Goal: Understand process/instructions: Learn how to perform a task or action

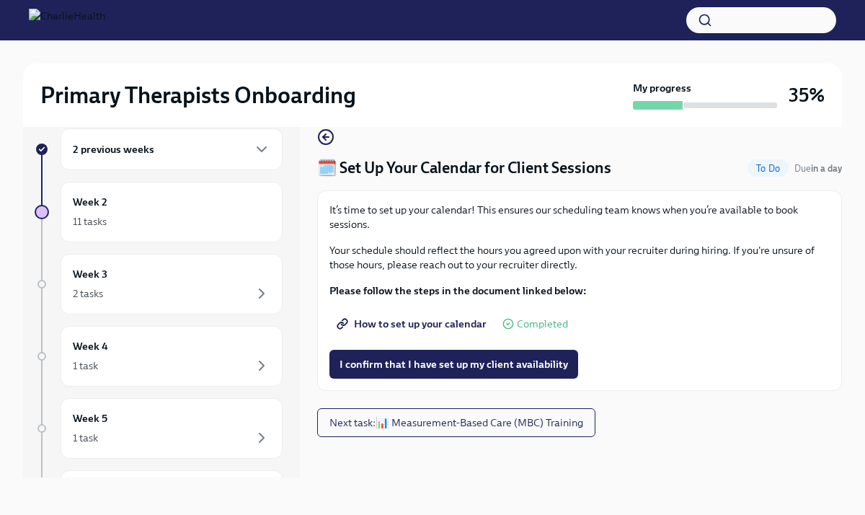
scroll to position [25, 0]
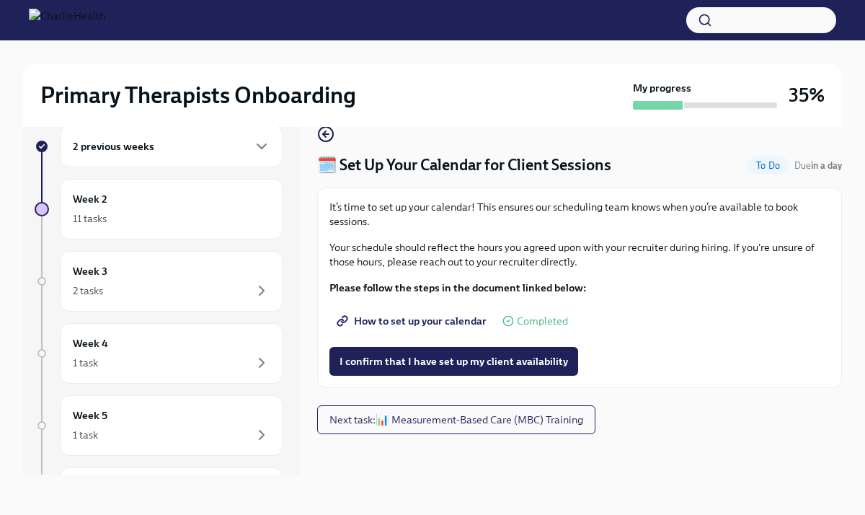
click at [433, 322] on span "How to set up your calendar" at bounding box center [413, 321] width 147 height 14
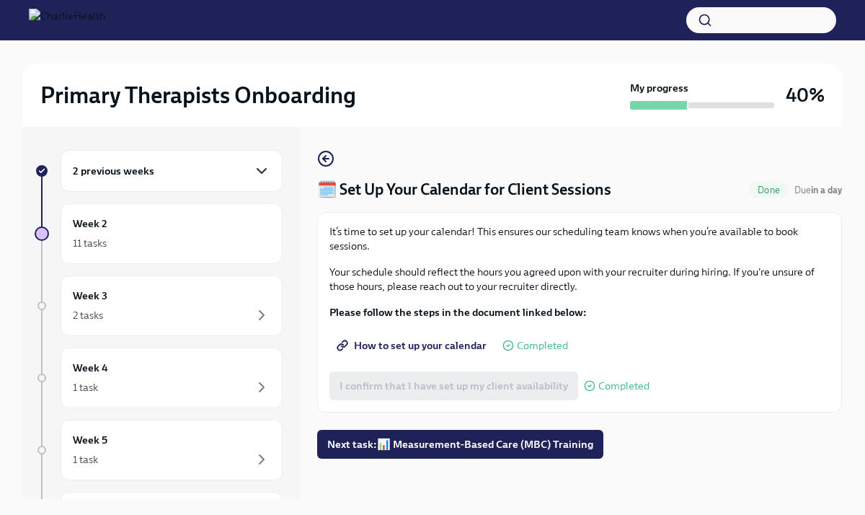
click at [260, 172] on icon "button" at bounding box center [261, 171] width 9 height 4
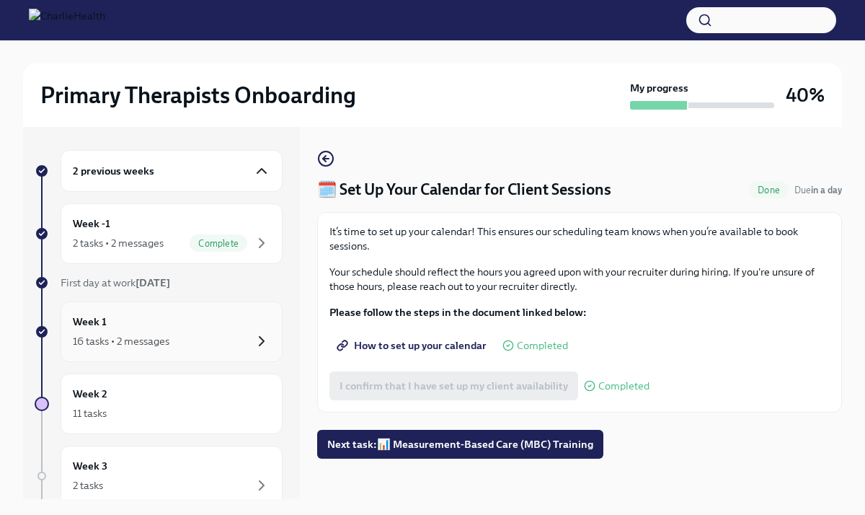
click at [260, 343] on icon "button" at bounding box center [262, 341] width 4 height 9
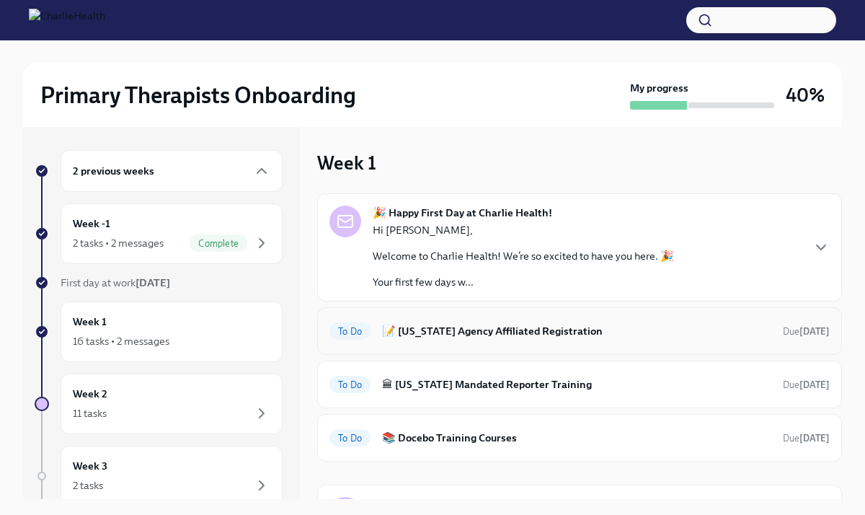
click at [454, 331] on h6 "📝 Washington Agency Affiliated Registration" at bounding box center [576, 331] width 389 height 16
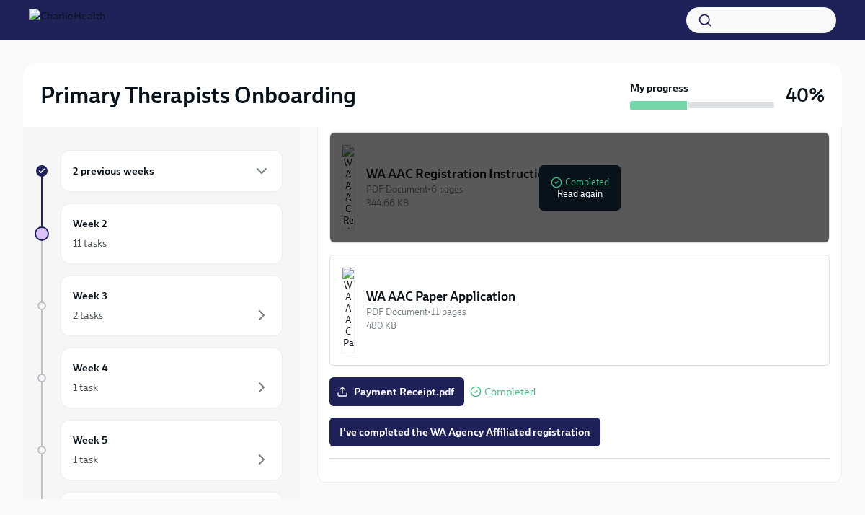
scroll to position [766, 0]
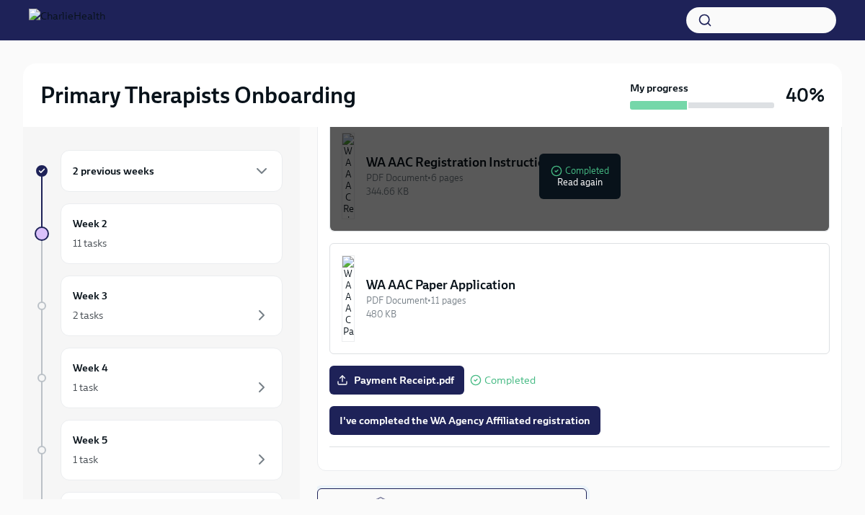
click at [495, 495] on span "Next task : 🏛 Pennsylvania Mandated Reporter Training" at bounding box center [451, 502] width 245 height 14
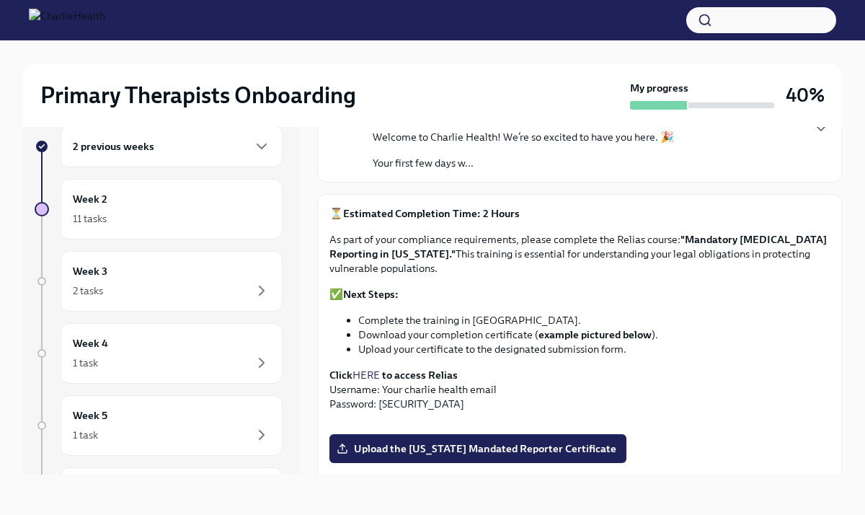
scroll to position [94, 0]
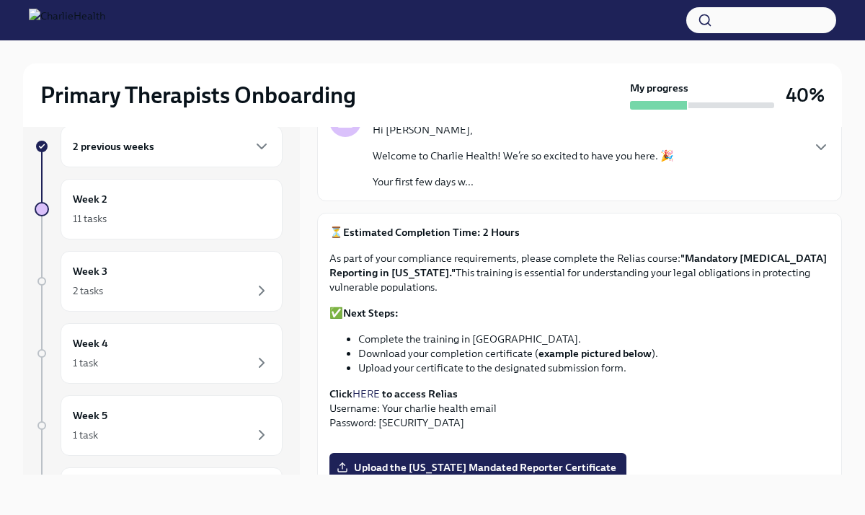
click at [745, 261] on strong ""Mandatory Child Abuse Reporting in Pennsylvania."" at bounding box center [577, 265] width 497 height 27
click at [370, 395] on link "HERE" at bounding box center [365, 393] width 27 height 13
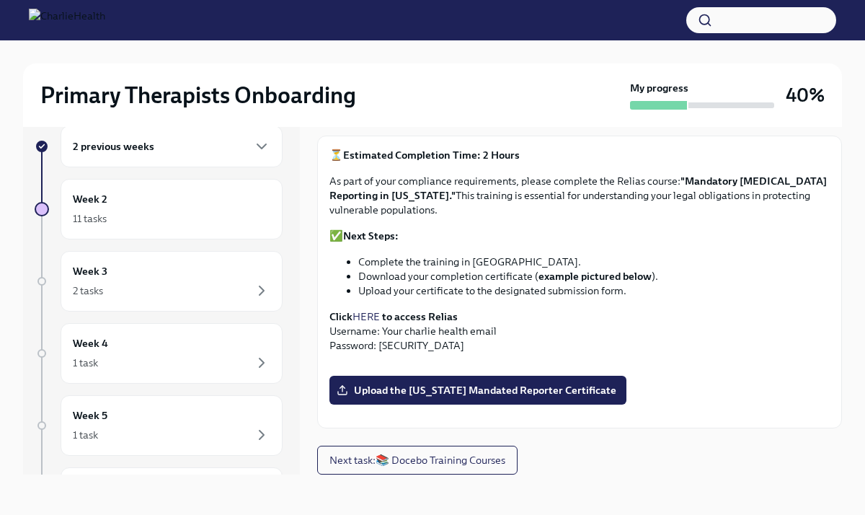
scroll to position [227, 0]
click at [368, 310] on link "HERE" at bounding box center [365, 316] width 27 height 13
click at [468, 469] on button "Next task : 📚 Docebo Training Courses" at bounding box center [417, 459] width 200 height 29
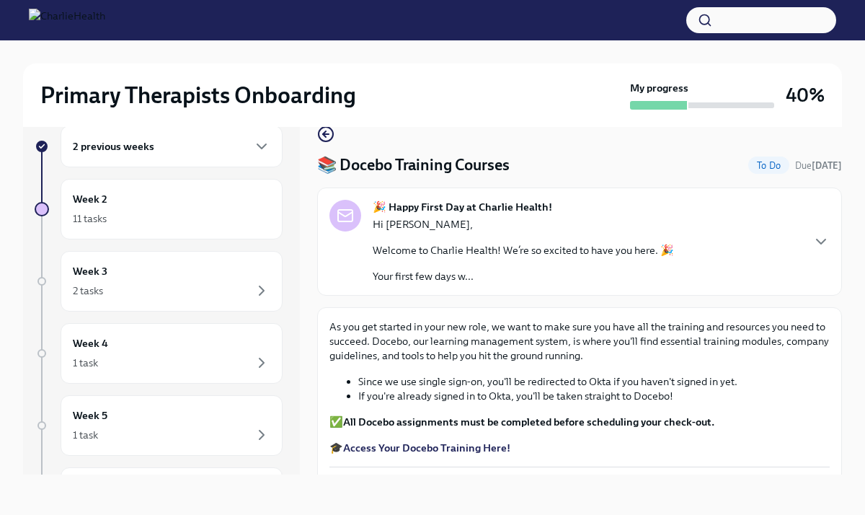
click at [474, 448] on strong "Access Your Docebo Training Here!" at bounding box center [426, 447] width 167 height 13
